Goal: Navigation & Orientation: Find specific page/section

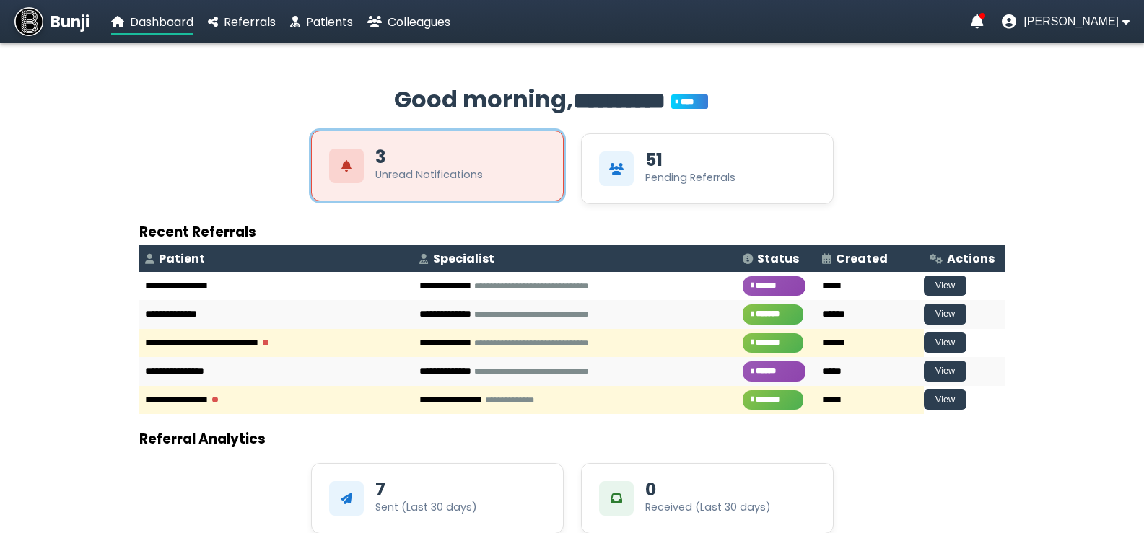
click at [418, 154] on div "3 Unread Notifications" at bounding box center [429, 166] width 108 height 34
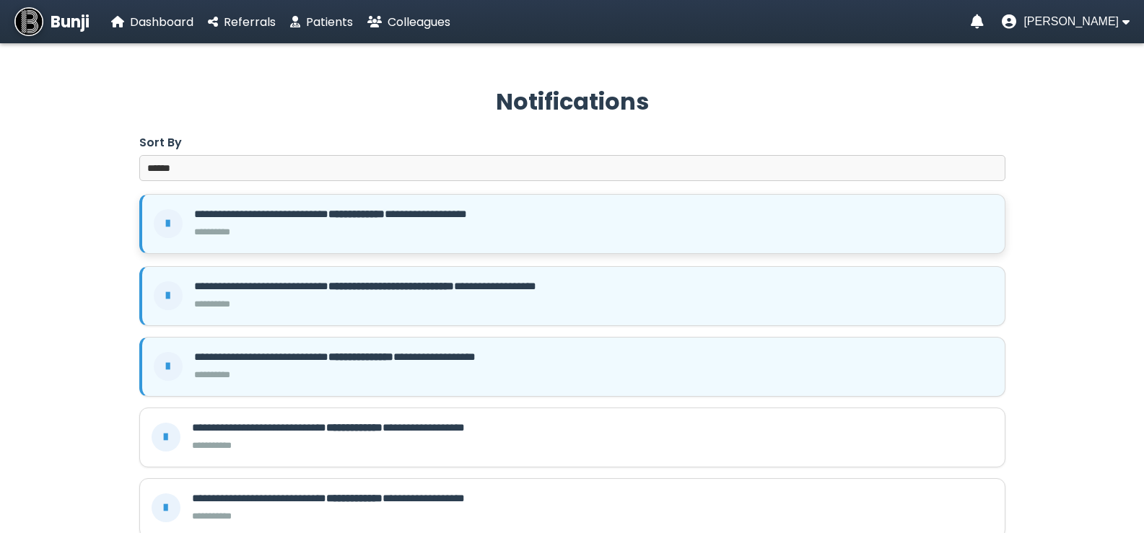
click at [385, 219] on b "**********" at bounding box center [356, 214] width 56 height 11
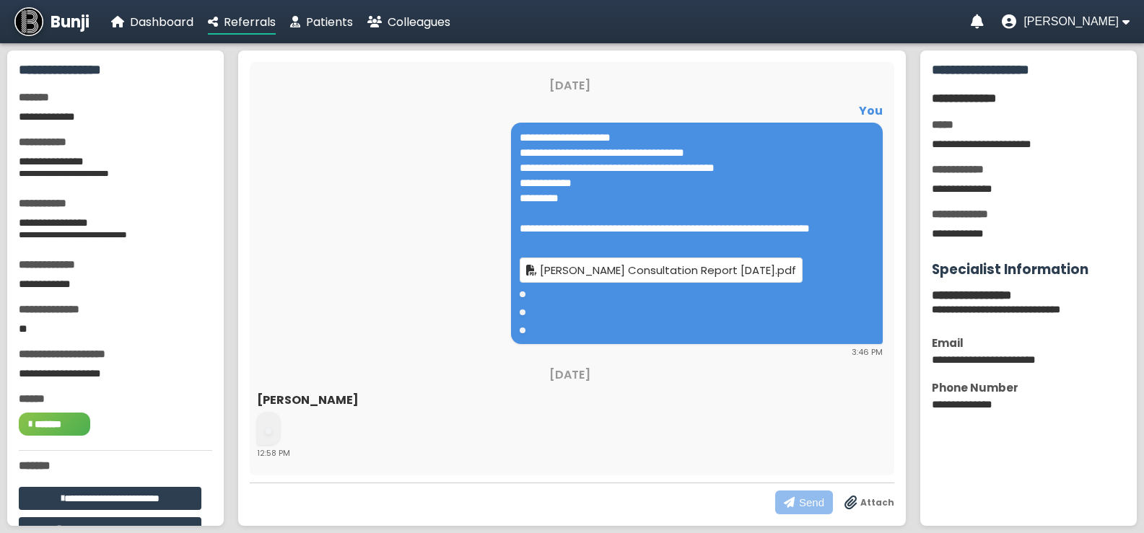
scroll to position [913, 0]
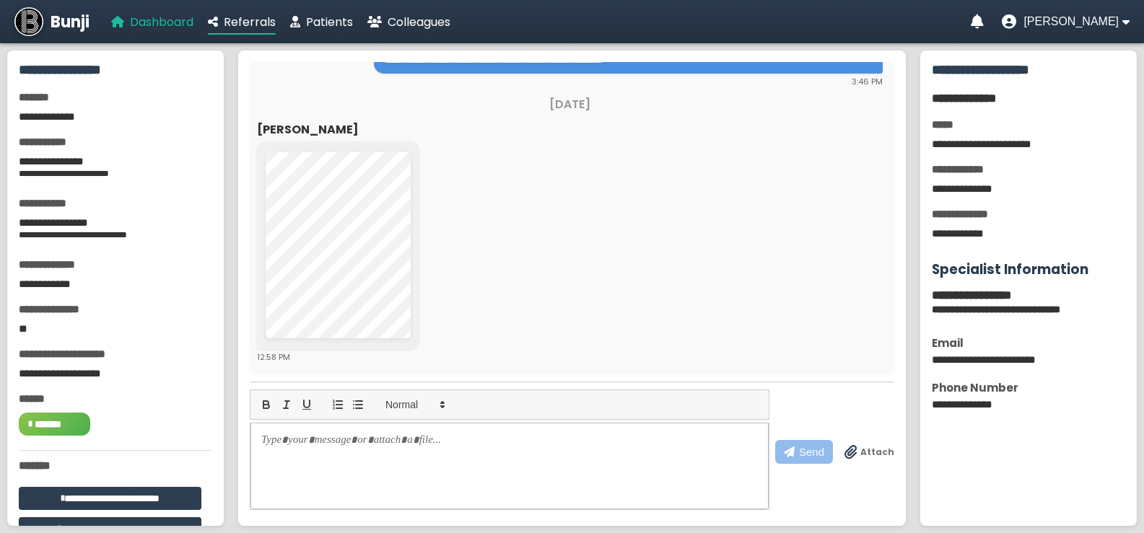
click at [185, 22] on span "Dashboard" at bounding box center [162, 22] width 64 height 17
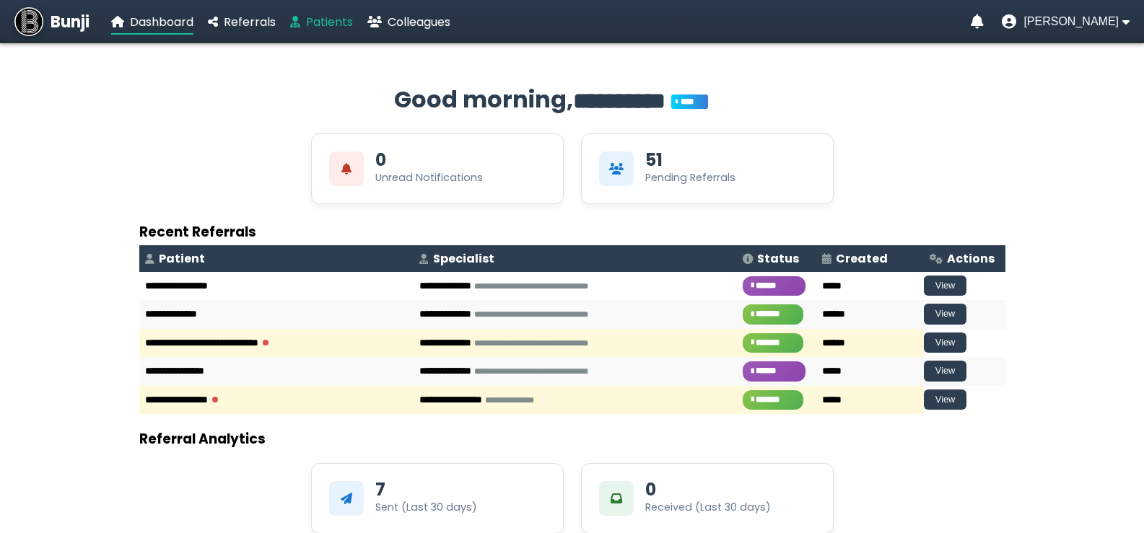
click at [338, 20] on span "Patients" at bounding box center [329, 22] width 47 height 17
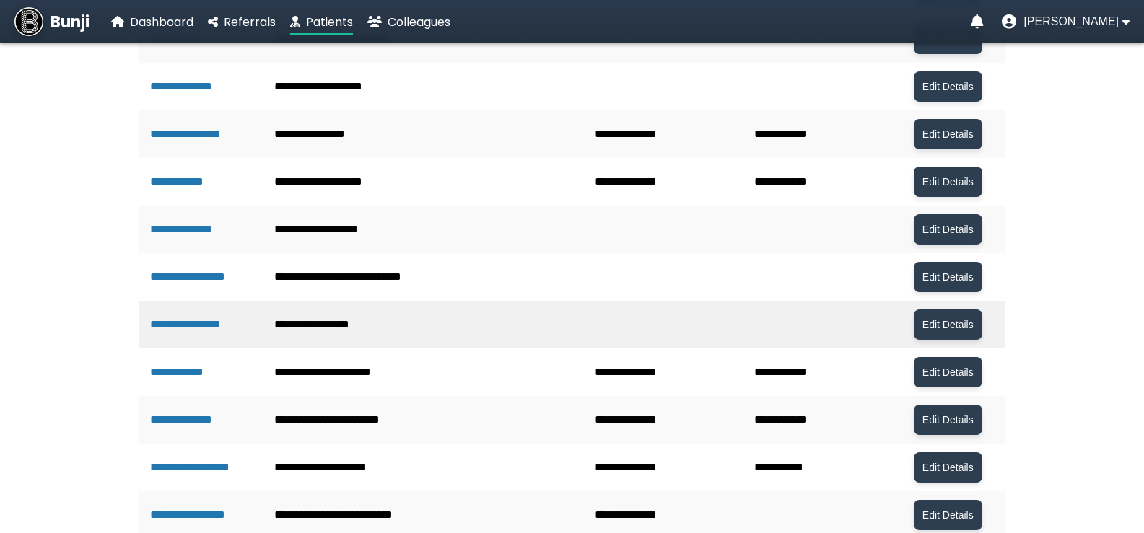
scroll to position [1033, 0]
